Goal: Check status

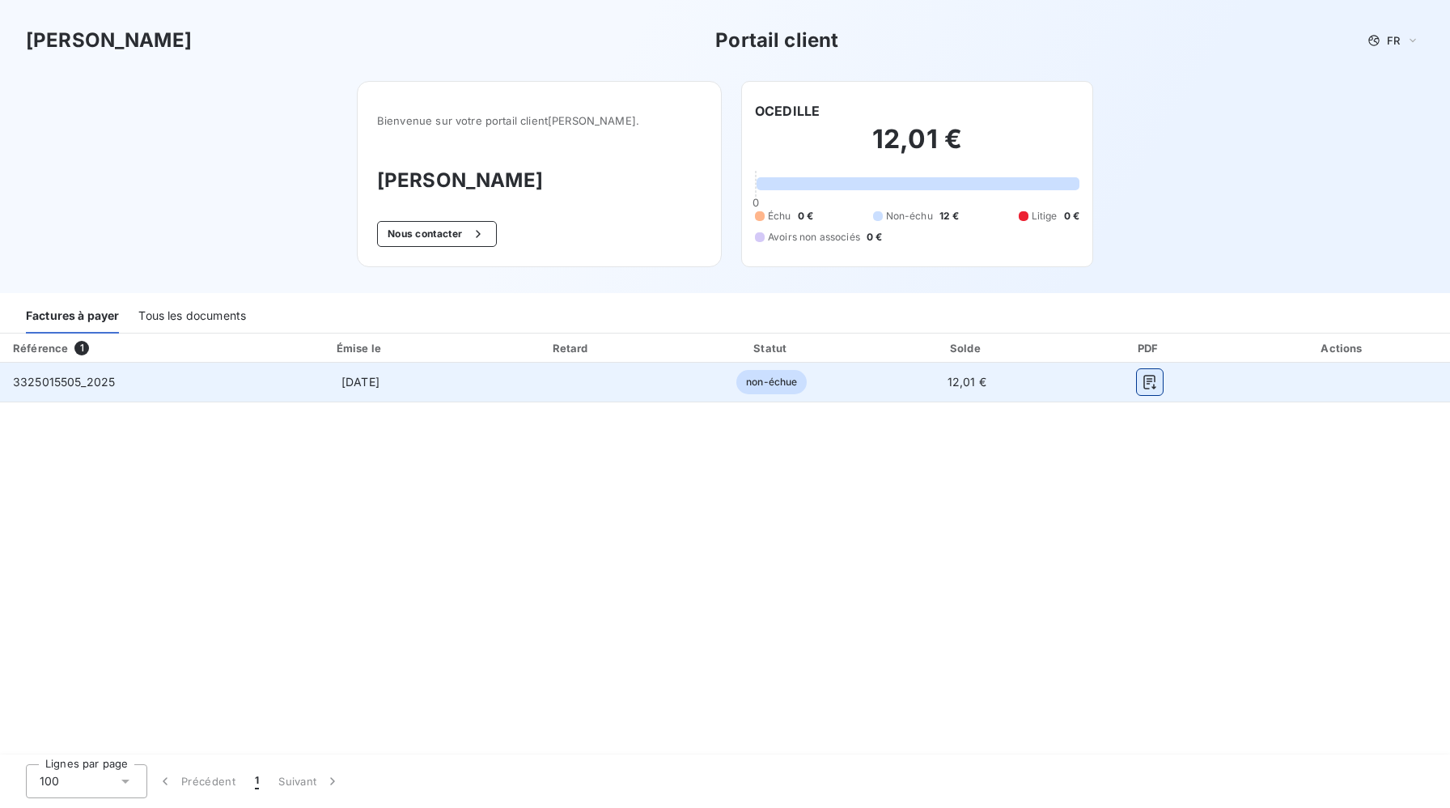
click at [1157, 385] on button "button" at bounding box center [1150, 382] width 26 height 26
